Goal: Task Accomplishment & Management: Complete application form

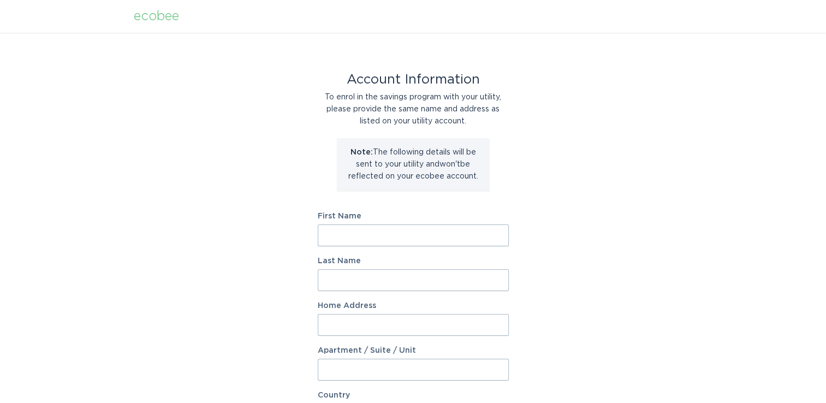
click at [326, 236] on input "First Name" at bounding box center [413, 235] width 191 height 22
type input "Richard"
type input "Purdy"
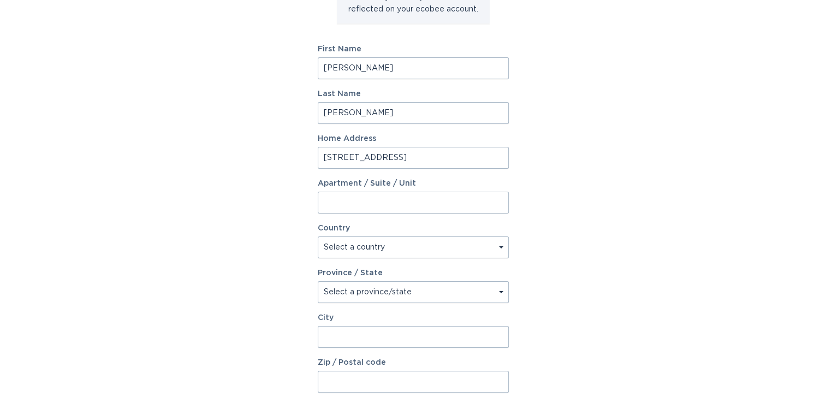
scroll to position [170, 0]
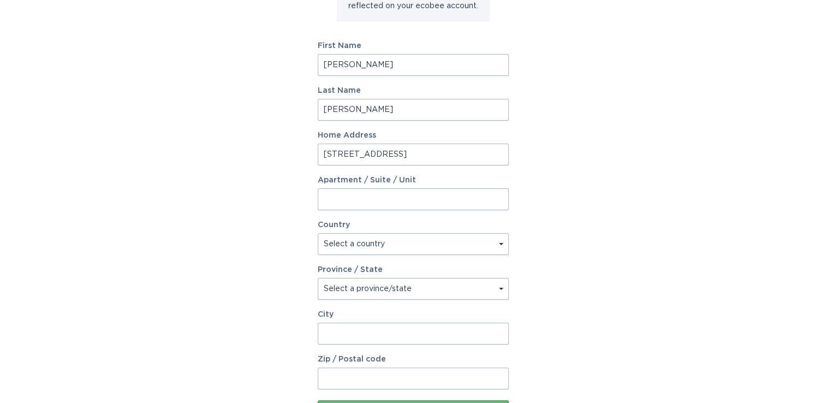
type input "194 Banbridge Dr"
click at [500, 240] on select "Select a country Canada USA" at bounding box center [413, 244] width 191 height 22
select select "US"
click at [318, 233] on select "Select a country Canada USA" at bounding box center [413, 244] width 191 height 22
click at [501, 289] on select "Select a province/state Alabama Alaska American Samoa Arizona Arkansas Californ…" at bounding box center [413, 289] width 191 height 22
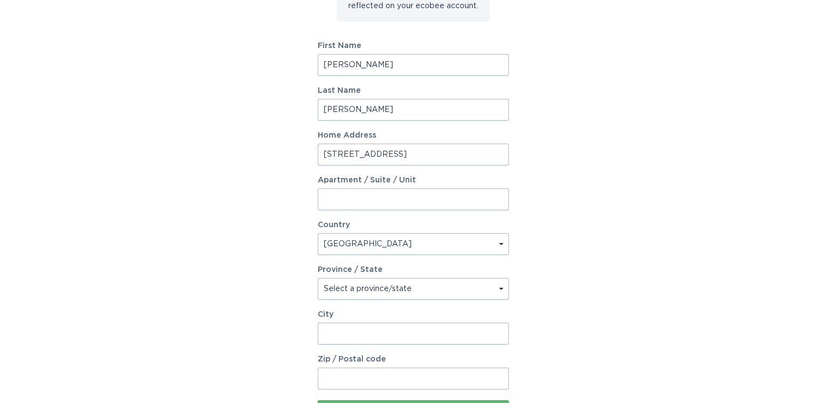
select select "NC"
click at [318, 278] on select "Select a province/state Alabama Alaska American Samoa Arizona Arkansas Californ…" at bounding box center [413, 289] width 191 height 22
click at [335, 330] on input "City" at bounding box center [413, 334] width 191 height 22
type input "West End"
click at [332, 374] on input "Zip / Postal code" at bounding box center [413, 379] width 191 height 22
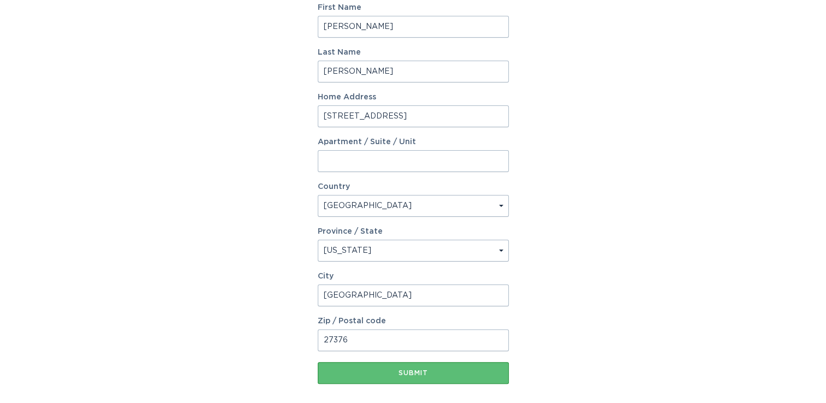
scroll to position [261, 0]
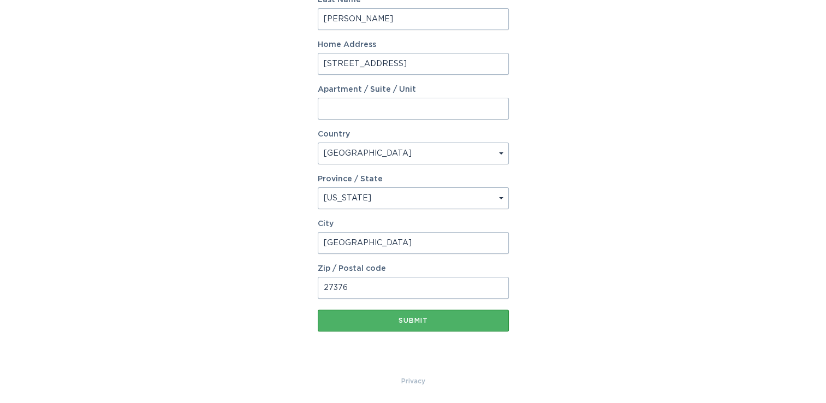
type input "27376"
click at [416, 317] on div "Submit" at bounding box center [413, 320] width 180 height 7
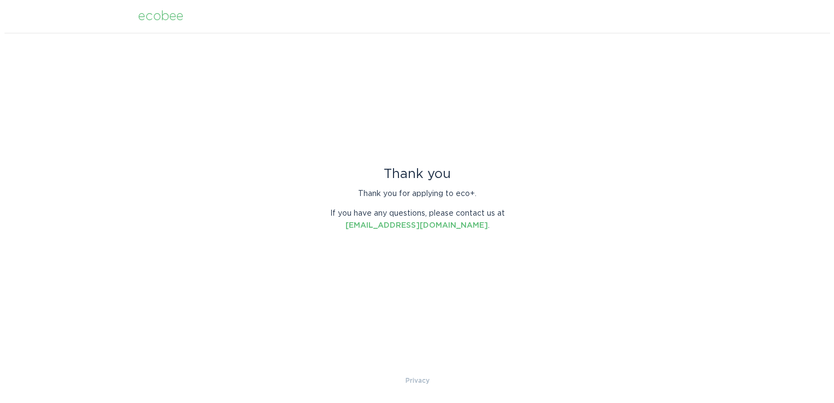
scroll to position [0, 0]
